Goal: Check status: Check status

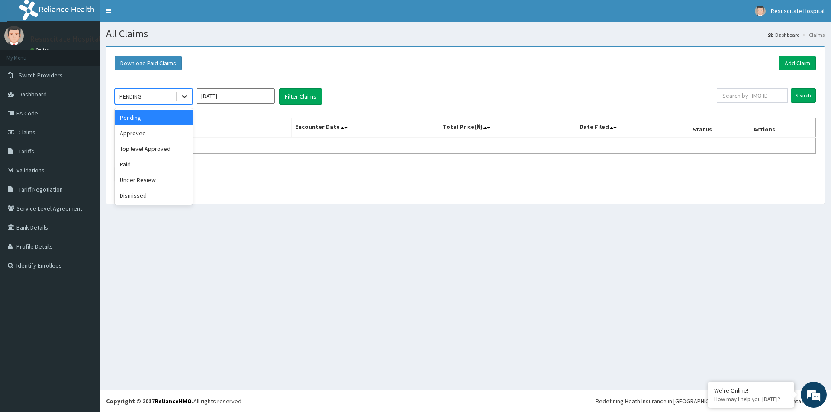
click at [183, 93] on icon at bounding box center [184, 96] width 9 height 9
click at [148, 130] on div "Approved" at bounding box center [154, 134] width 78 height 16
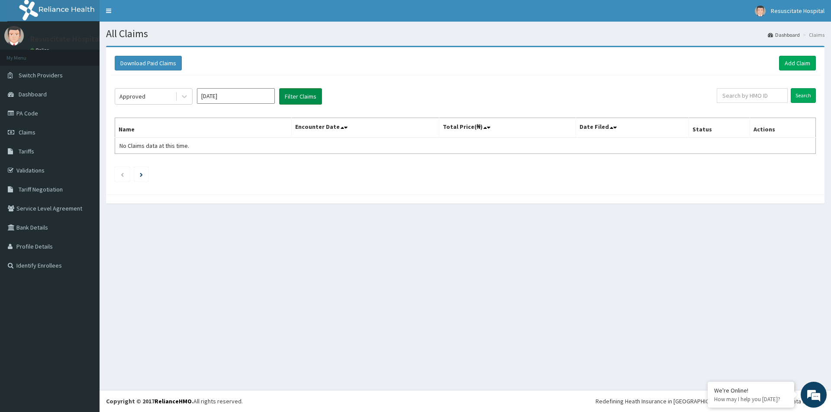
click at [302, 98] on button "Filter Claims" at bounding box center [300, 96] width 43 height 16
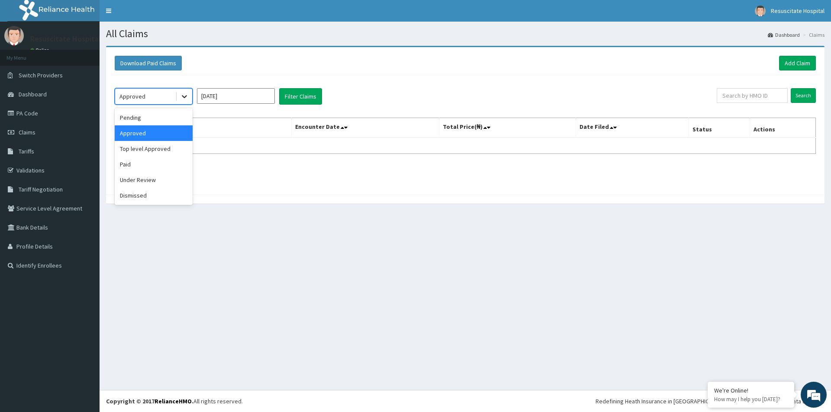
click at [187, 98] on icon at bounding box center [184, 96] width 9 height 9
click at [156, 133] on div "Approved" at bounding box center [154, 134] width 78 height 16
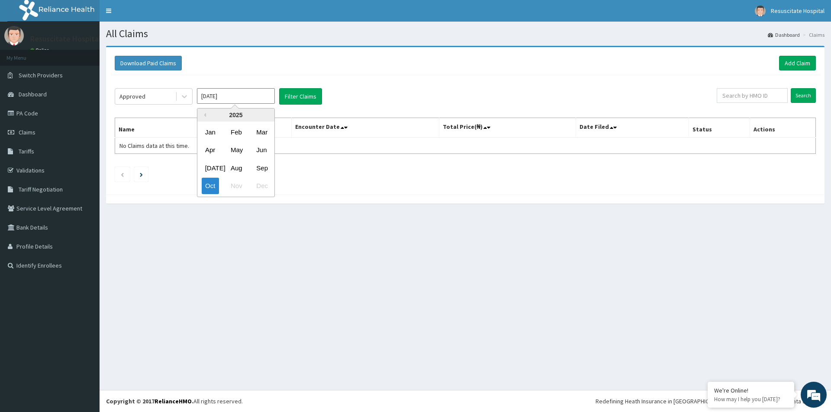
click at [258, 98] on input "Oct 2025" at bounding box center [236, 96] width 78 height 16
click at [264, 169] on div "Sep" at bounding box center [261, 168] width 17 height 16
type input "Sep 2025"
click at [309, 97] on button "Filter Claims" at bounding box center [300, 96] width 43 height 16
click at [807, 93] on input "Search" at bounding box center [803, 95] width 25 height 15
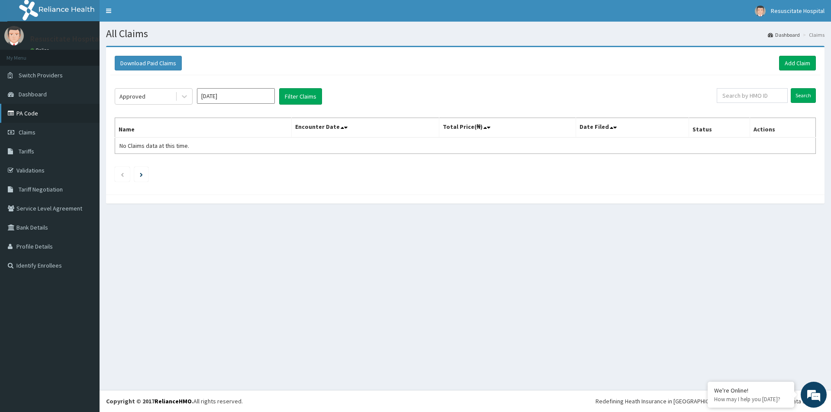
click at [26, 115] on link "PA Code" at bounding box center [50, 113] width 100 height 19
